Goal: Download file/media

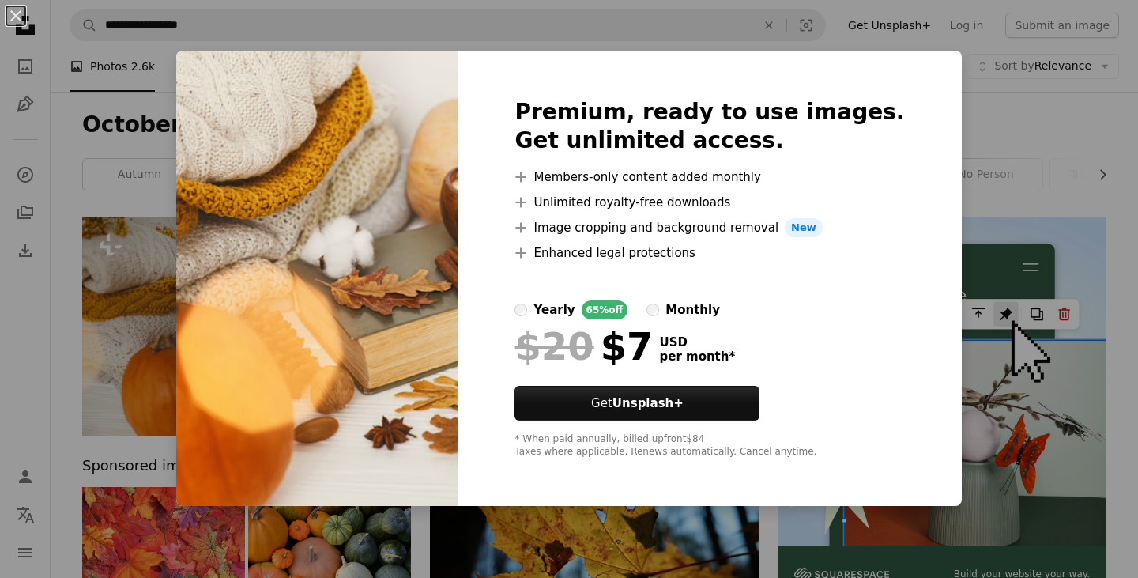
click at [965, 77] on div "An X shape Premium, ready to use images. Get unlimited access. A plus sign Memb…" at bounding box center [569, 289] width 1138 height 578
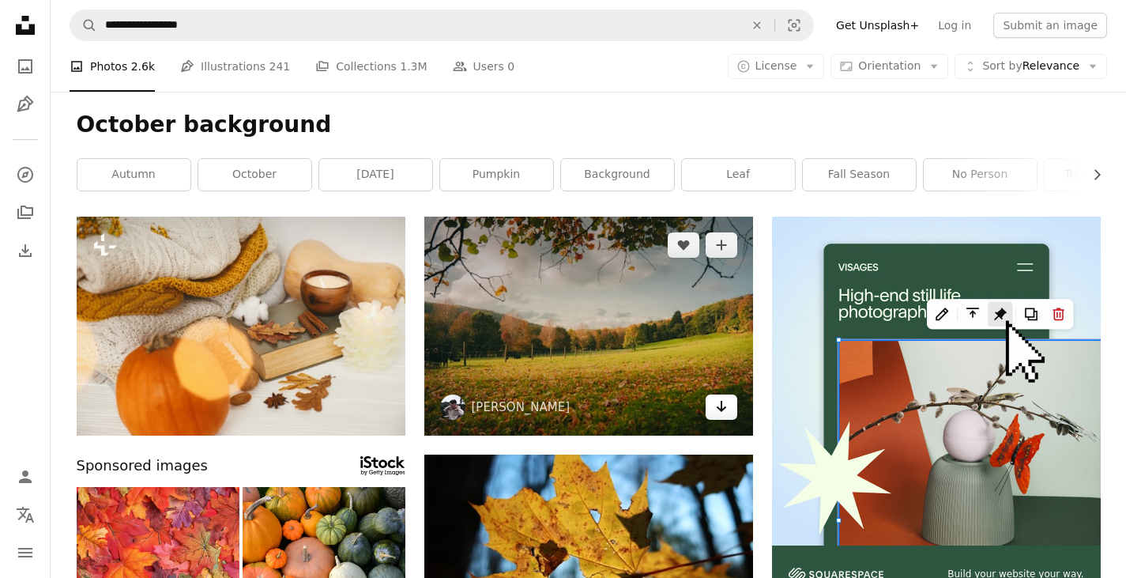
click at [725, 408] on icon "Download" at bounding box center [721, 406] width 10 height 11
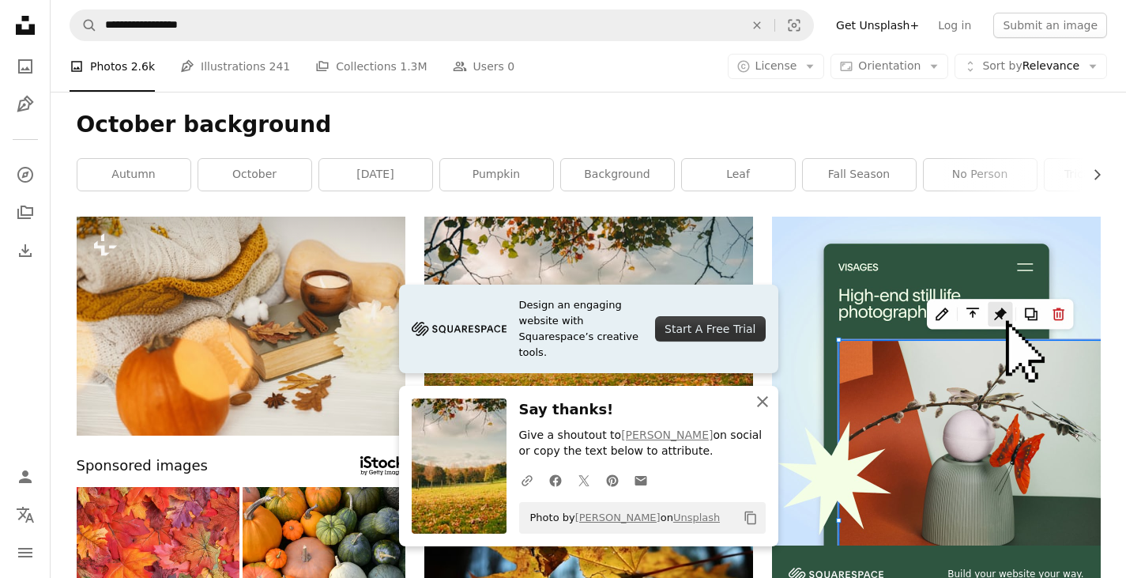
click at [761, 404] on icon "An X shape" at bounding box center [762, 401] width 19 height 19
